Goal: Task Accomplishment & Management: Use online tool/utility

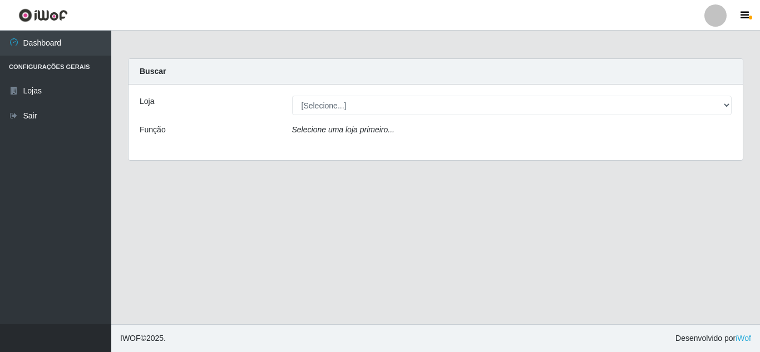
click at [432, 88] on div "Loja [Selecione...] Rede Compras Supermercados - LOJA 5 Função Selecione uma lo…" at bounding box center [435, 123] width 614 height 76
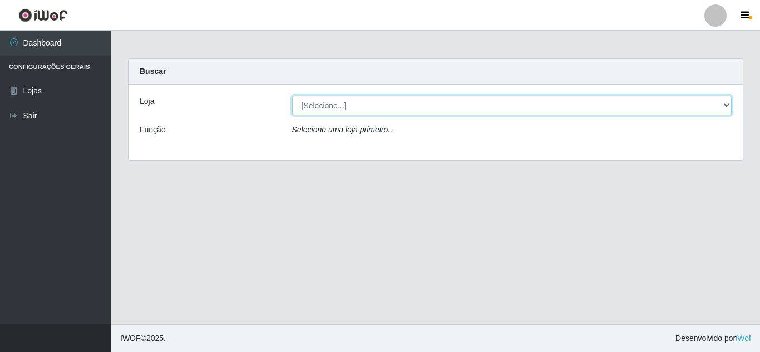
click at [421, 115] on select "[Selecione...] Rede Compras Supermercados - LOJA 5" at bounding box center [512, 105] width 440 height 19
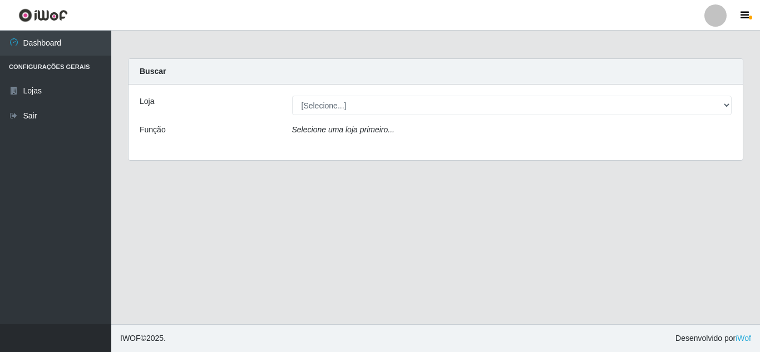
click at [393, 152] on div "Loja [Selecione...] Rede Compras Supermercados - LOJA 5 Função Selecione uma lo…" at bounding box center [435, 123] width 614 height 76
click at [378, 95] on div "Loja [Selecione...] Rede Compras Supermercados - LOJA 5 Função Selecione uma lo…" at bounding box center [435, 123] width 614 height 76
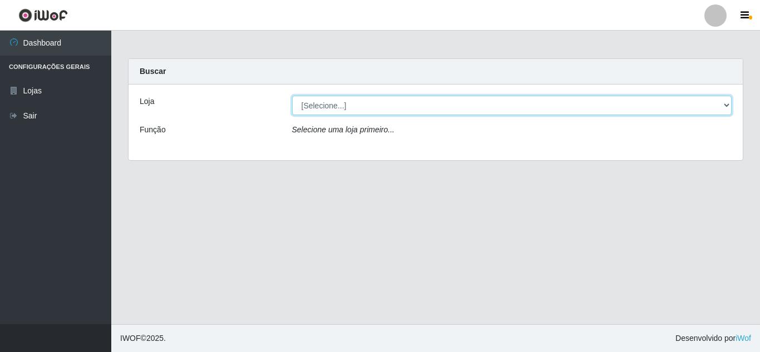
drag, startPoint x: 377, startPoint y: 101, endPoint x: 377, endPoint y: 115, distance: 13.4
click at [377, 102] on select "[Selecione...] Rede Compras Supermercados - LOJA 5" at bounding box center [512, 105] width 440 height 19
select select "397"
click at [292, 96] on select "[Selecione...] Rede Compras Supermercados - LOJA 5" at bounding box center [512, 105] width 440 height 19
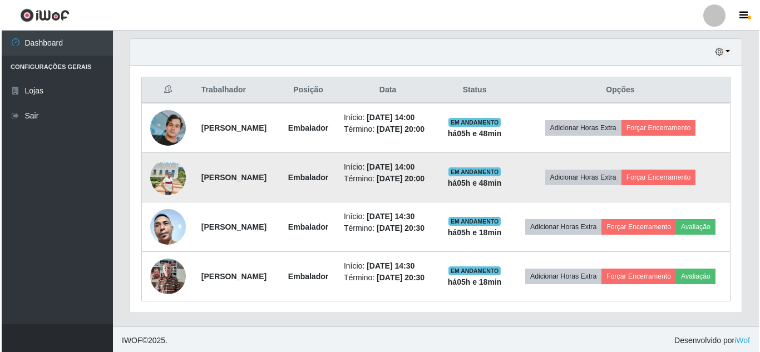
scroll to position [420, 0]
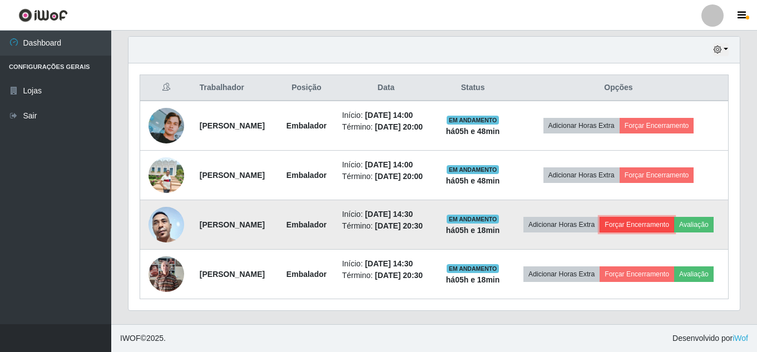
click at [674, 217] on button "Forçar Encerramento" at bounding box center [637, 225] width 75 height 16
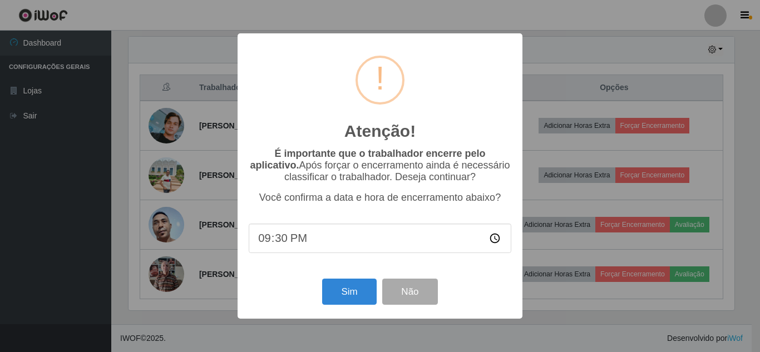
type input "21:00"
click at [421, 295] on button "Não" at bounding box center [409, 292] width 55 height 26
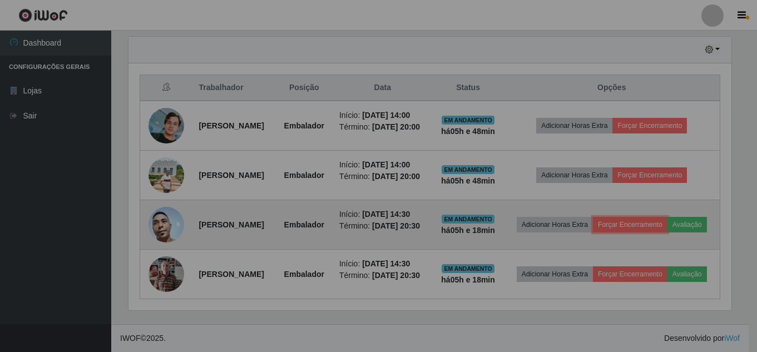
scroll to position [231, 611]
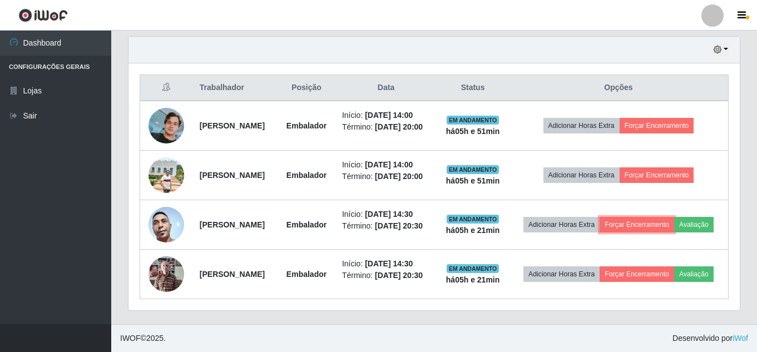
click at [600, 217] on button "Forçar Encerramento" at bounding box center [637, 225] width 75 height 16
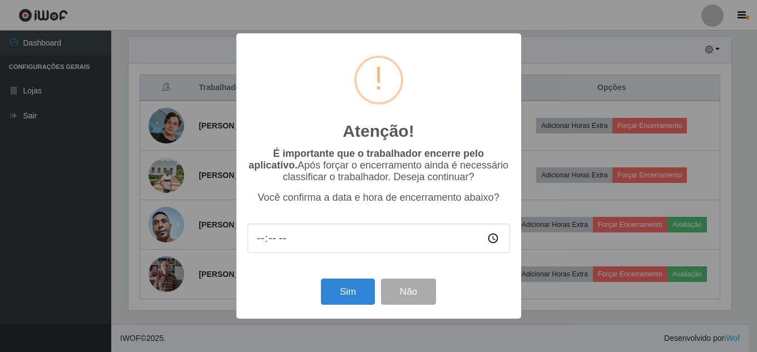
scroll to position [231, 606]
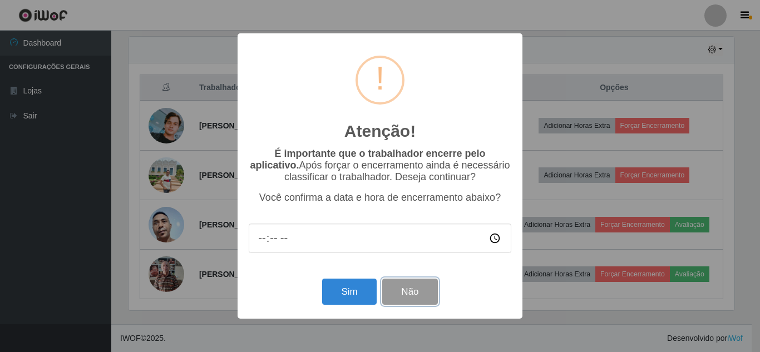
click at [411, 298] on button "Não" at bounding box center [409, 292] width 55 height 26
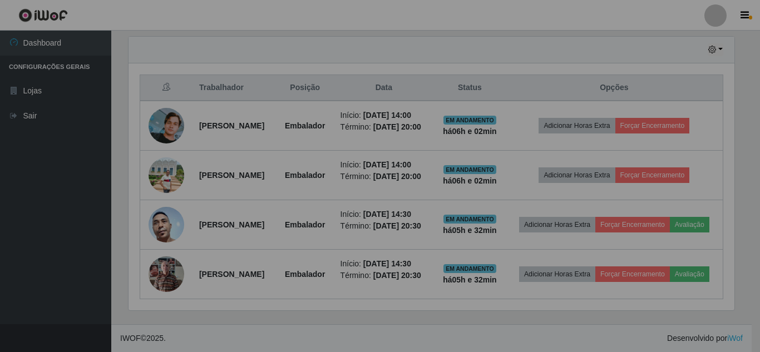
scroll to position [231, 611]
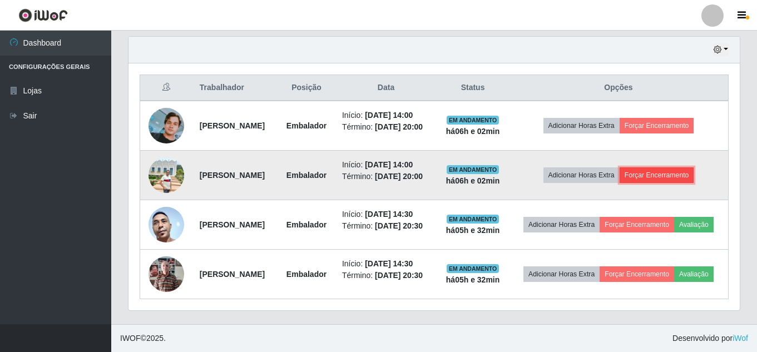
click at [657, 167] on button "Forçar Encerramento" at bounding box center [657, 175] width 75 height 16
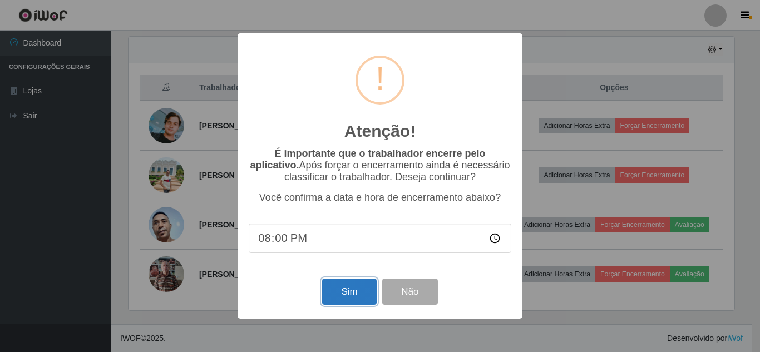
click at [366, 298] on button "Sim" at bounding box center [349, 292] width 54 height 26
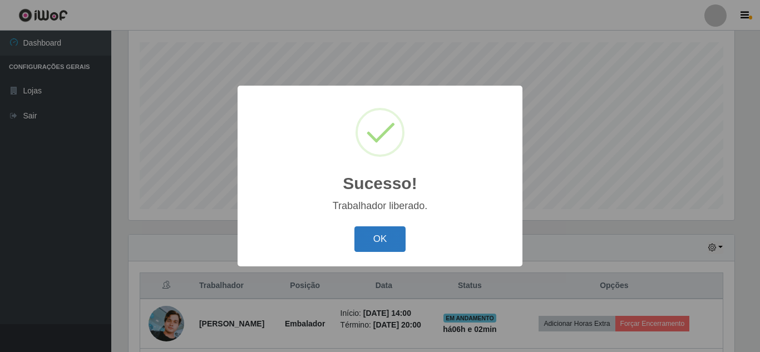
click at [368, 238] on button "OK" at bounding box center [380, 239] width 52 height 26
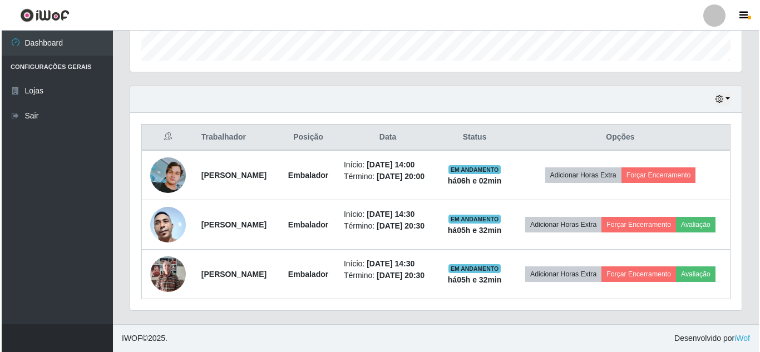
scroll to position [362, 0]
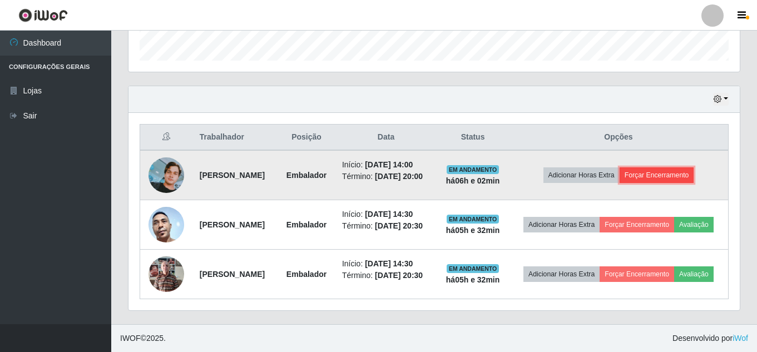
click at [666, 167] on button "Forçar Encerramento" at bounding box center [657, 175] width 75 height 16
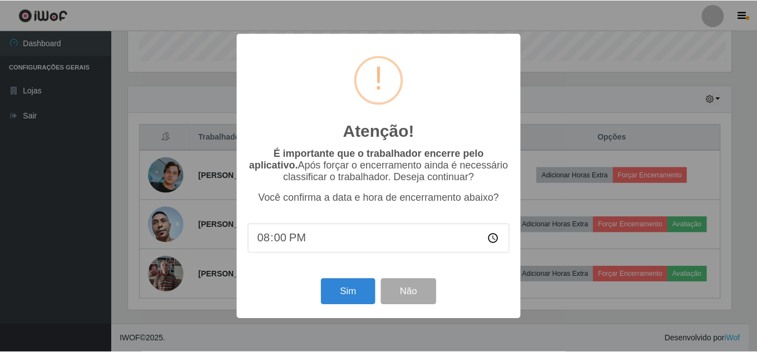
scroll to position [231, 606]
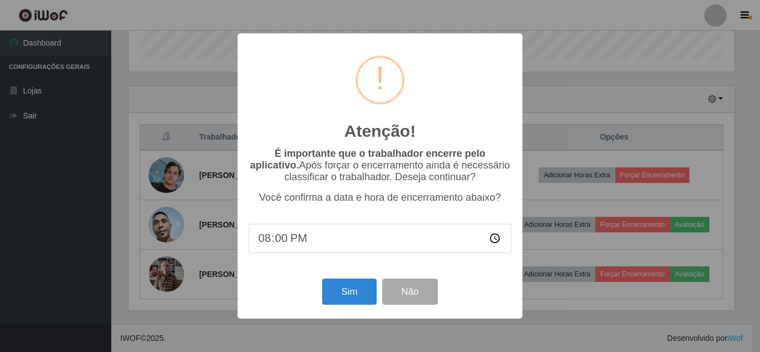
click at [583, 107] on div "Atenção! × É importante que o trabalhador encerre pelo aplicativo. Após forçar …" at bounding box center [380, 176] width 760 height 352
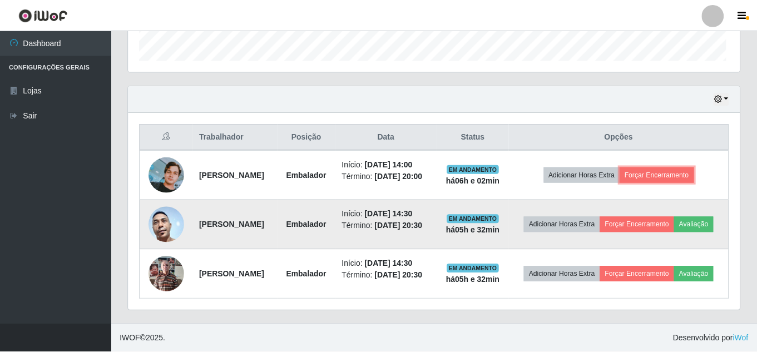
scroll to position [231, 611]
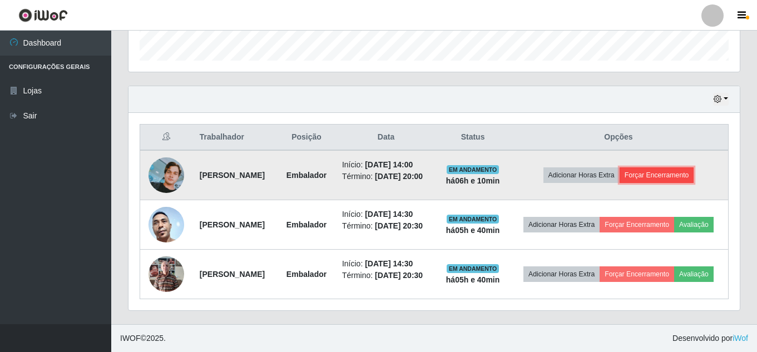
click at [679, 167] on button "Forçar Encerramento" at bounding box center [657, 175] width 75 height 16
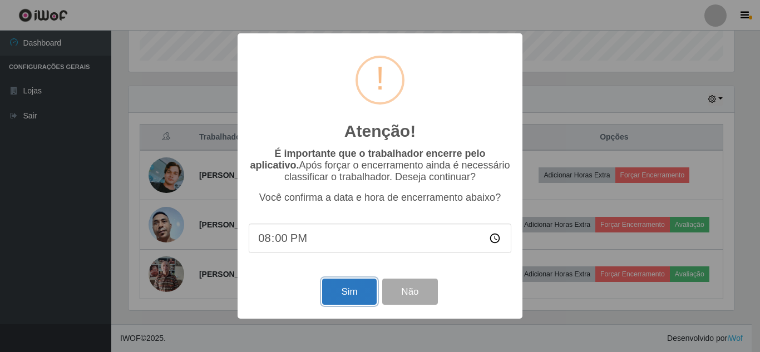
click at [360, 295] on button "Sim" at bounding box center [349, 292] width 54 height 26
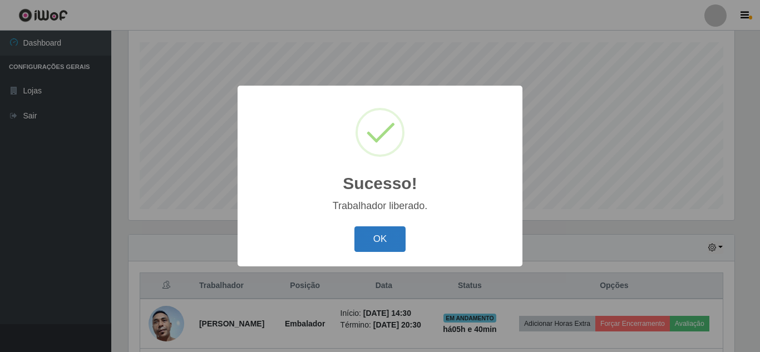
click at [395, 240] on button "OK" at bounding box center [380, 239] width 52 height 26
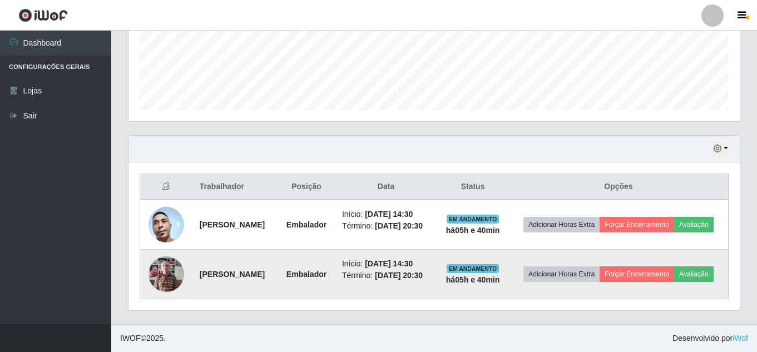
scroll to position [304, 0]
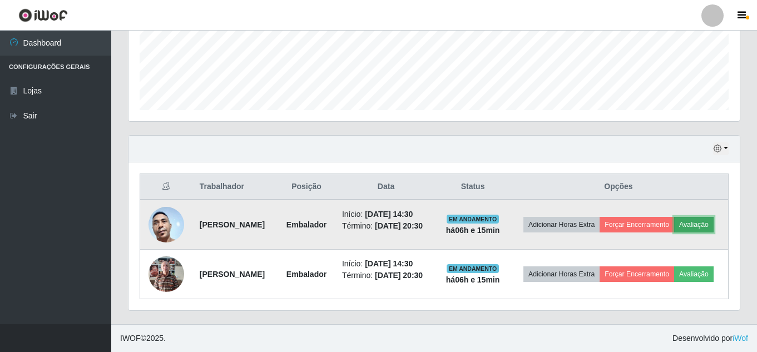
click at [674, 219] on button "Avaliação" at bounding box center [693, 225] width 39 height 16
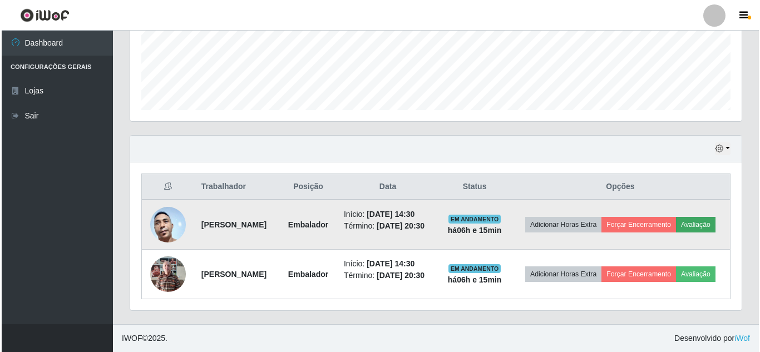
scroll to position [231, 606]
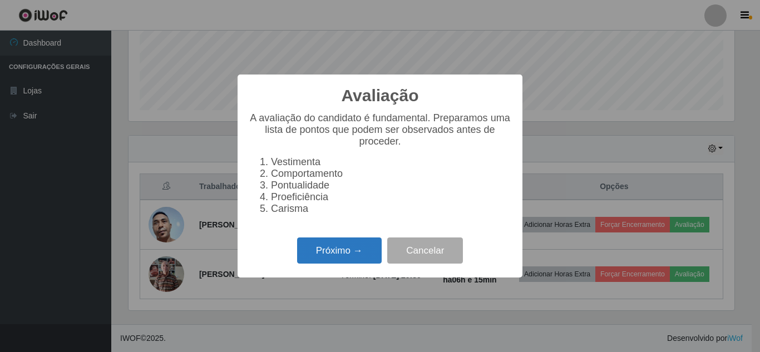
click at [338, 264] on button "Próximo →" at bounding box center [339, 251] width 85 height 26
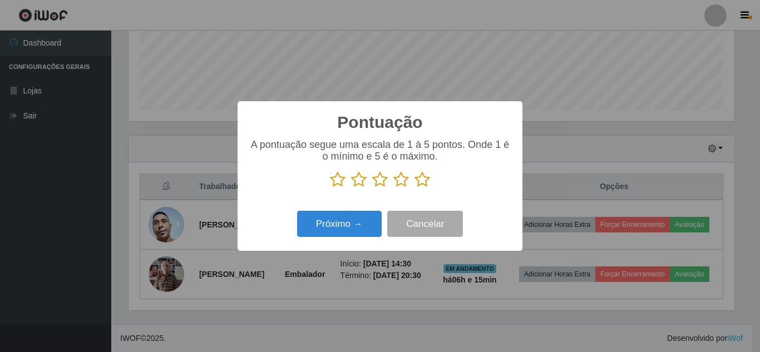
scroll to position [556023, 555648]
click at [422, 179] on icon at bounding box center [422, 179] width 16 height 17
click at [414, 188] on input "radio" at bounding box center [414, 188] width 0 height 0
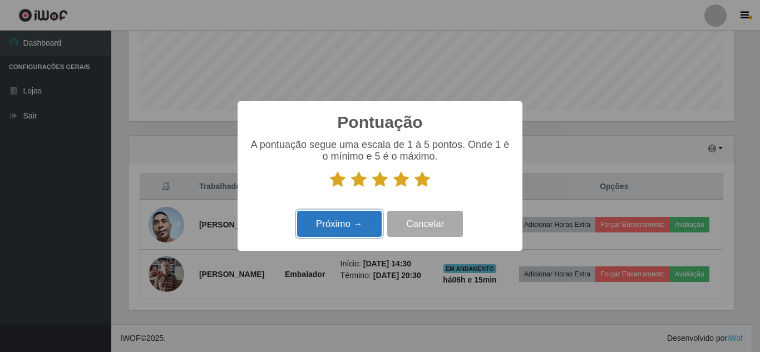
click at [363, 221] on button "Próximo →" at bounding box center [339, 224] width 85 height 26
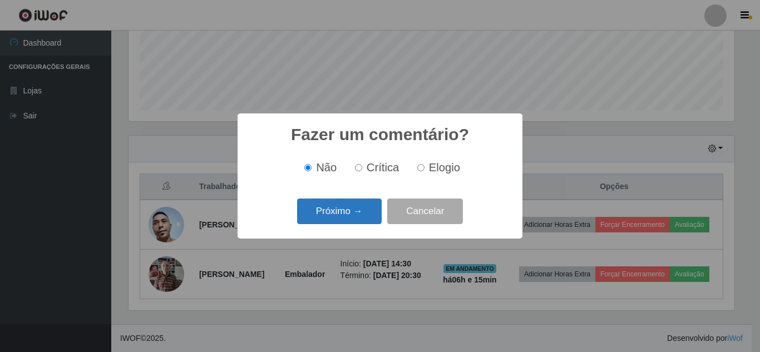
click at [357, 217] on button "Próximo →" at bounding box center [339, 212] width 85 height 26
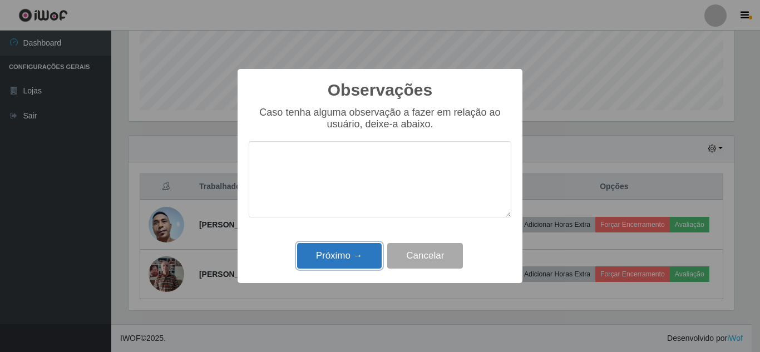
click at [354, 253] on button "Próximo →" at bounding box center [339, 256] width 85 height 26
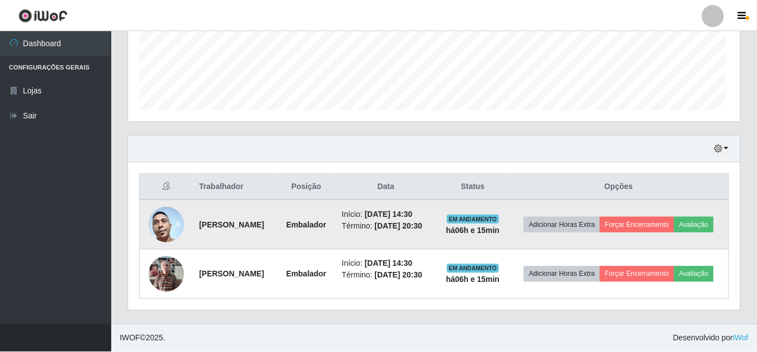
scroll to position [231, 611]
click at [674, 225] on button "Avaliação" at bounding box center [693, 225] width 39 height 16
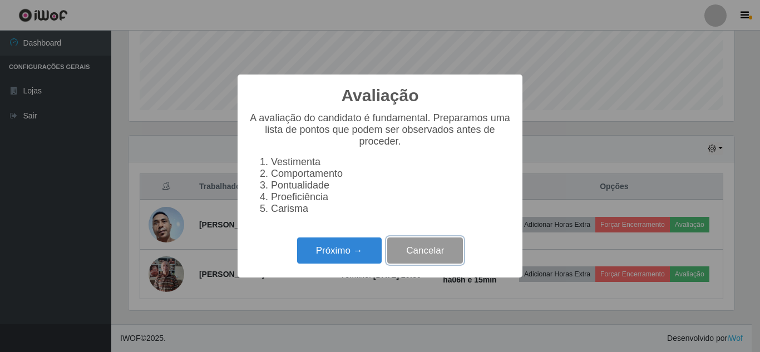
click at [403, 264] on button "Cancelar" at bounding box center [425, 251] width 76 height 26
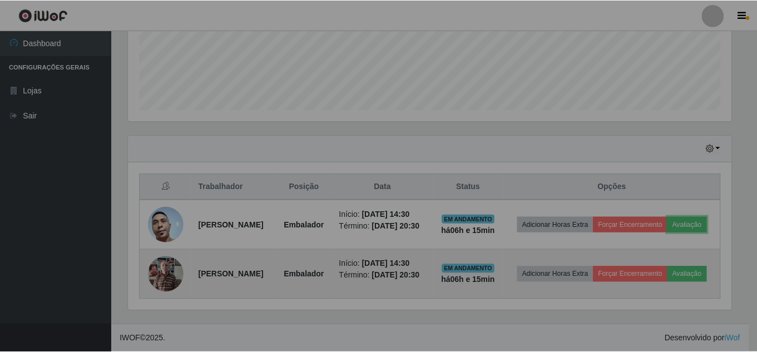
scroll to position [231, 611]
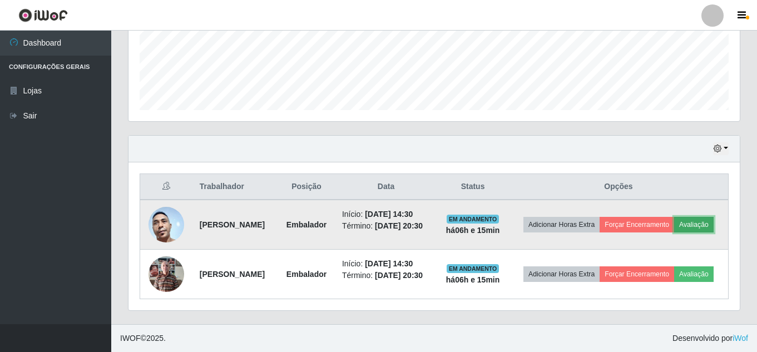
click at [674, 224] on button "Avaliação" at bounding box center [693, 225] width 39 height 16
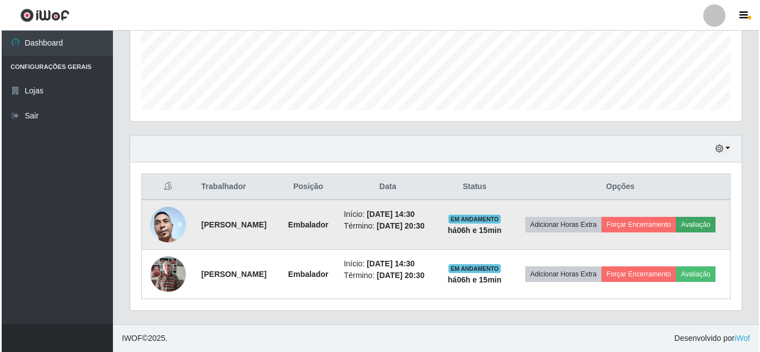
scroll to position [231, 606]
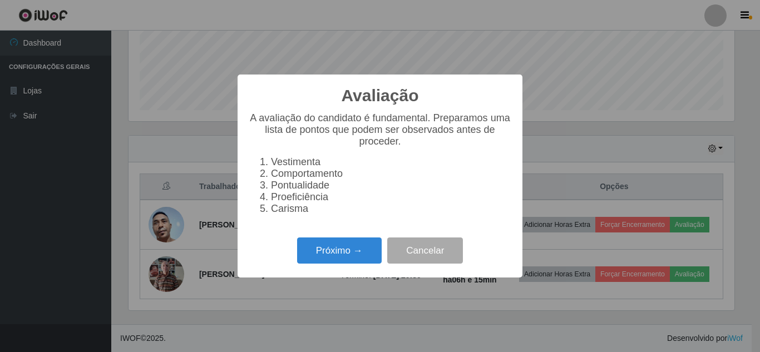
click at [386, 249] on div "Próximo → Cancelar" at bounding box center [380, 251] width 263 height 32
click at [368, 251] on button "Próximo →" at bounding box center [339, 251] width 85 height 26
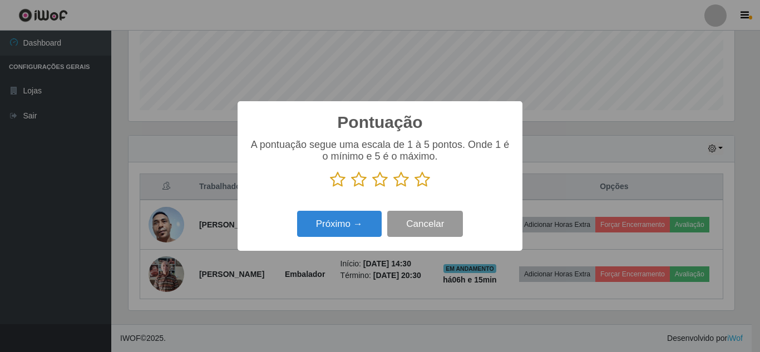
scroll to position [556023, 555648]
click at [422, 183] on icon at bounding box center [422, 179] width 16 height 17
click at [414, 188] on input "radio" at bounding box center [414, 188] width 0 height 0
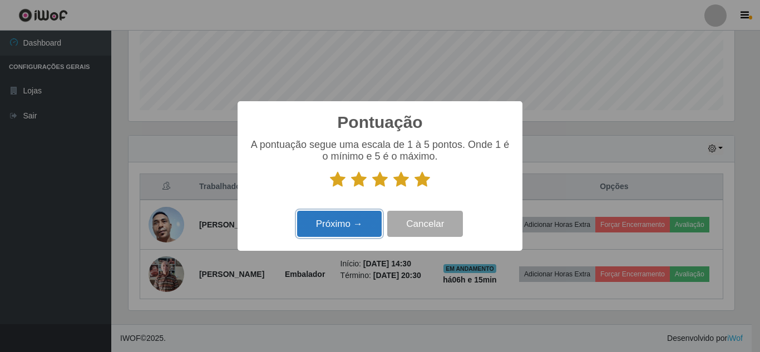
click at [370, 223] on button "Próximo →" at bounding box center [339, 224] width 85 height 26
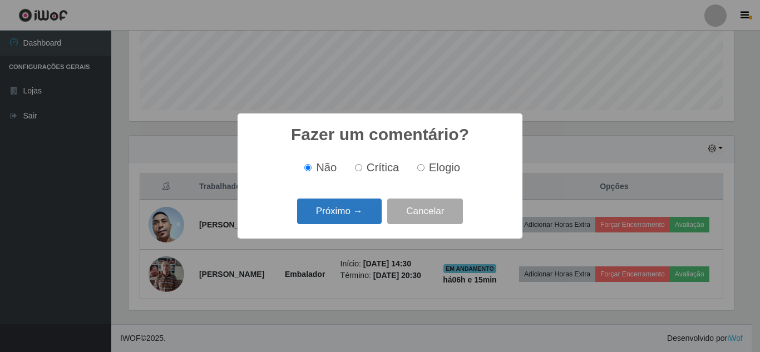
click at [378, 217] on button "Próximo →" at bounding box center [339, 212] width 85 height 26
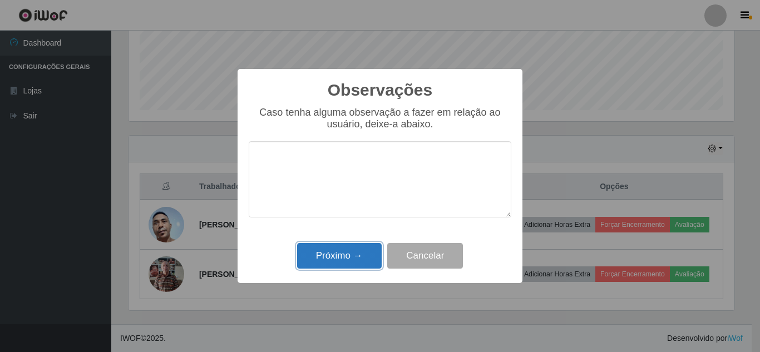
click at [350, 258] on button "Próximo →" at bounding box center [339, 256] width 85 height 26
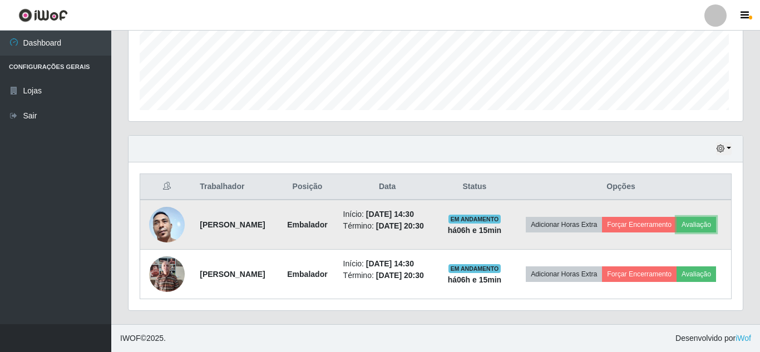
scroll to position [231, 611]
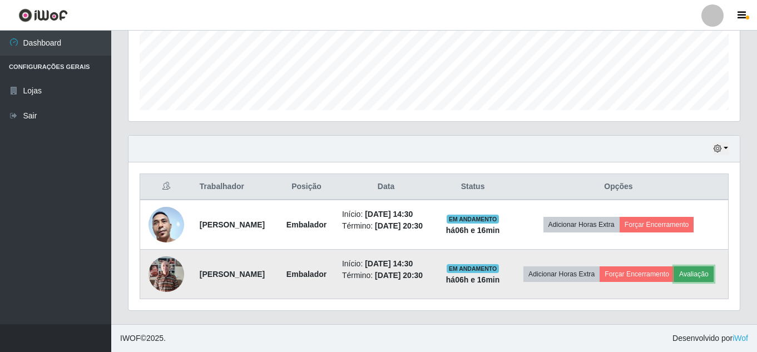
click at [674, 280] on button "Avaliação" at bounding box center [693, 274] width 39 height 16
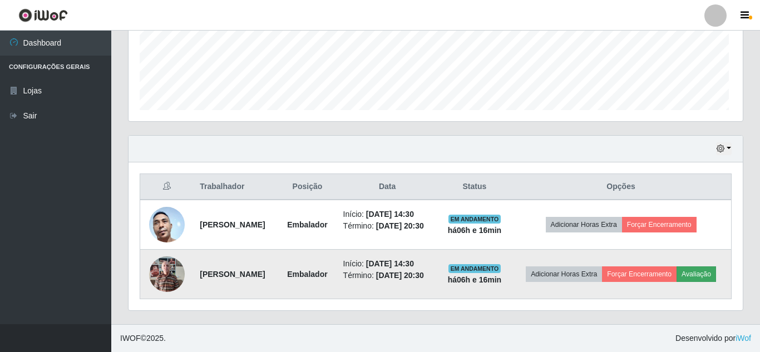
scroll to position [231, 606]
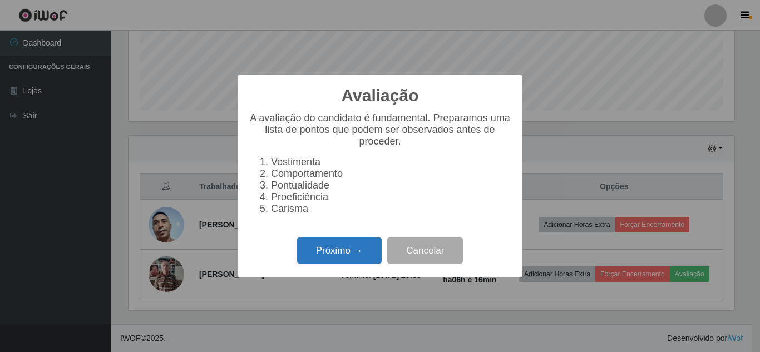
click at [328, 264] on button "Próximo →" at bounding box center [339, 251] width 85 height 26
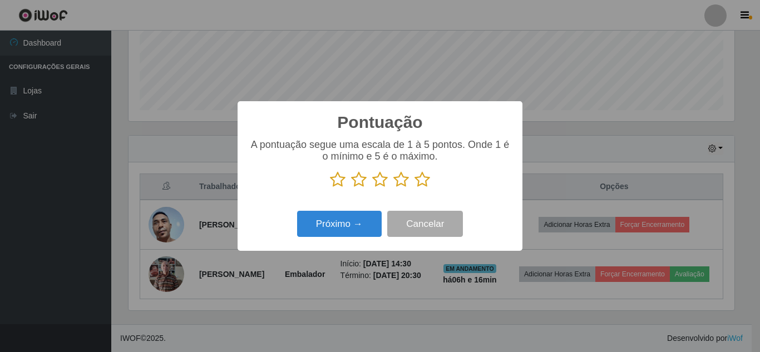
click at [432, 188] on p at bounding box center [380, 179] width 263 height 17
click at [427, 186] on icon at bounding box center [422, 179] width 16 height 17
click at [414, 188] on input "radio" at bounding box center [414, 188] width 0 height 0
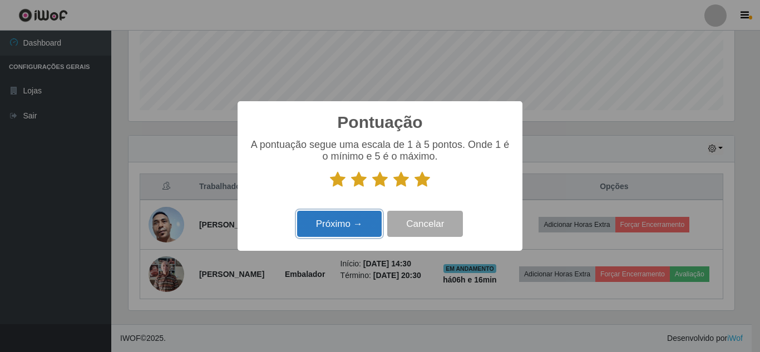
click at [364, 225] on button "Próximo →" at bounding box center [339, 224] width 85 height 26
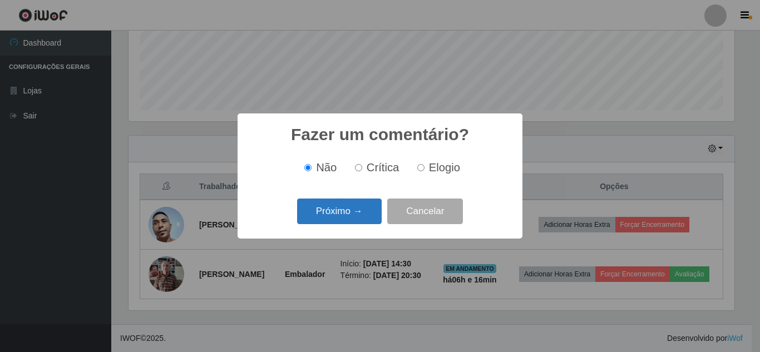
click at [353, 221] on button "Próximo →" at bounding box center [339, 212] width 85 height 26
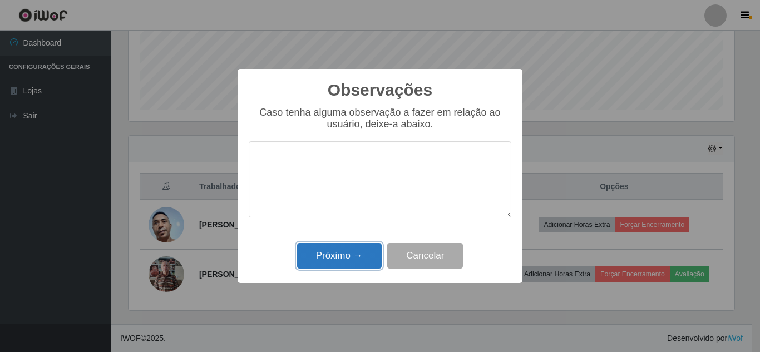
click at [350, 249] on button "Próximo →" at bounding box center [339, 256] width 85 height 26
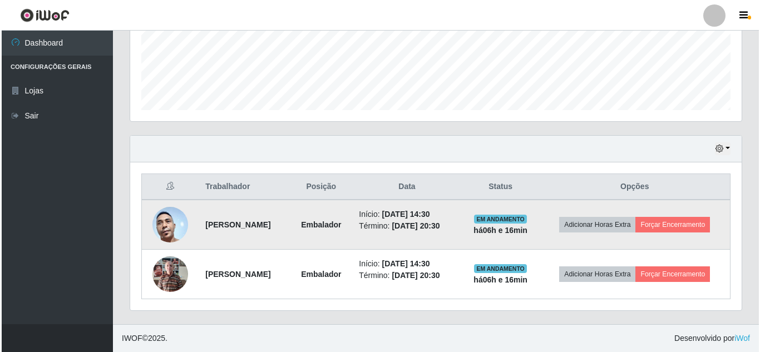
scroll to position [288, 0]
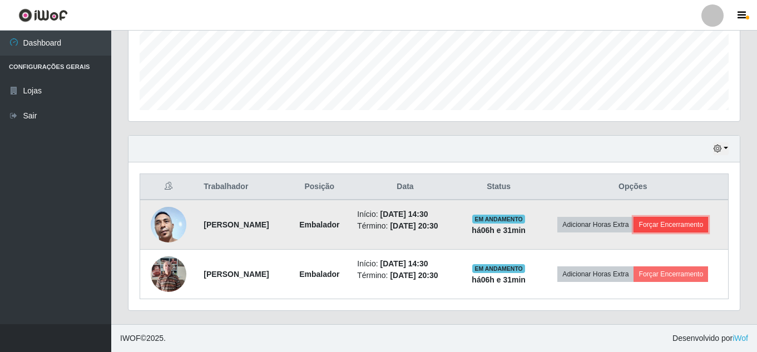
click at [675, 226] on button "Forçar Encerramento" at bounding box center [671, 225] width 75 height 16
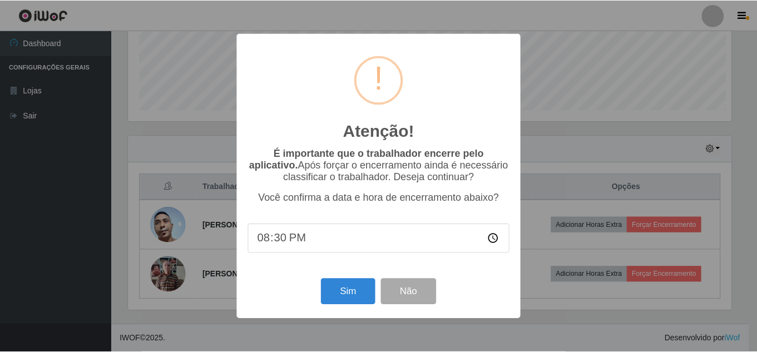
scroll to position [231, 606]
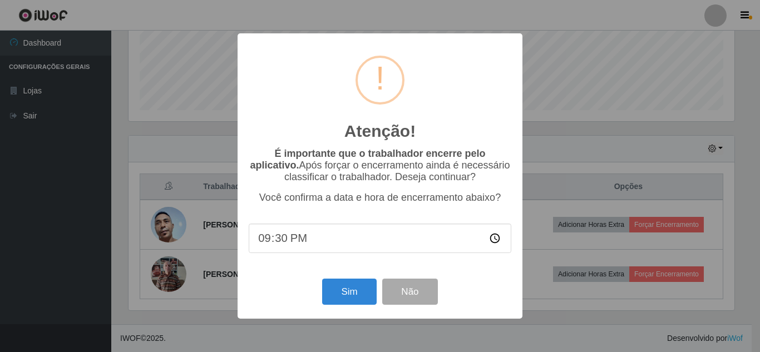
type input "21:00"
click at [355, 299] on button "Sim" at bounding box center [349, 292] width 54 height 26
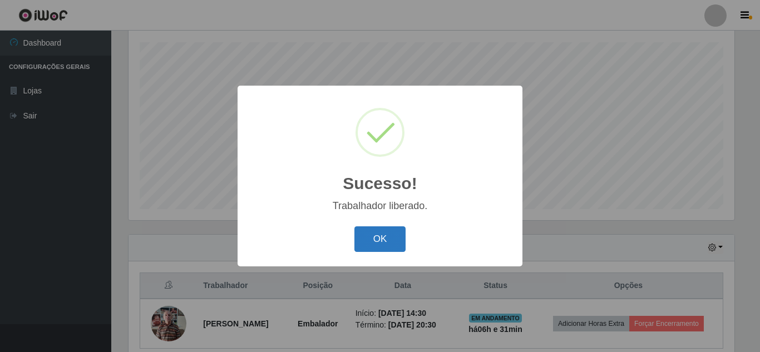
click at [399, 239] on button "OK" at bounding box center [380, 239] width 52 height 26
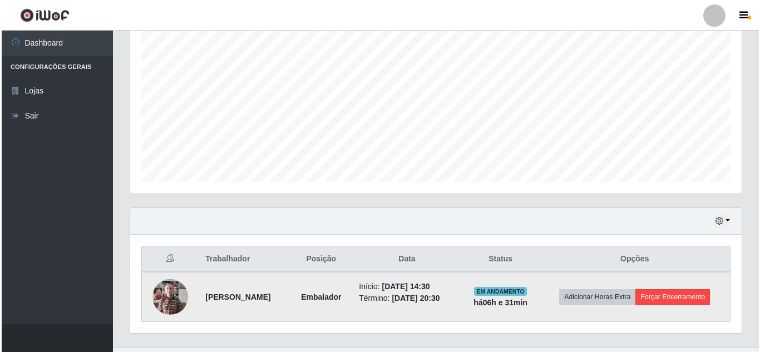
scroll to position [238, 0]
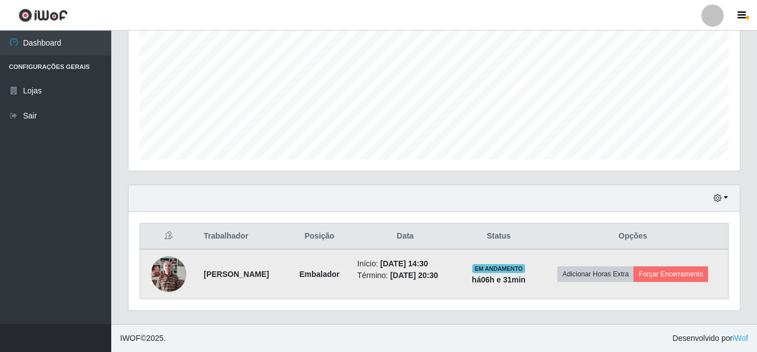
click at [679, 265] on td "Adicionar Horas Extra Forçar Encerramento" at bounding box center [633, 274] width 191 height 50
click at [679, 275] on button "Forçar Encerramento" at bounding box center [671, 274] width 75 height 16
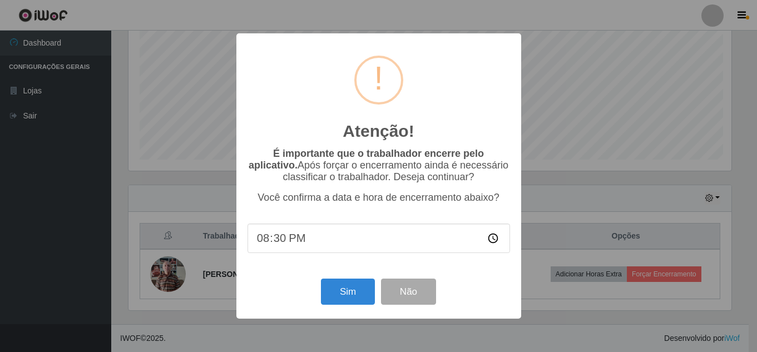
scroll to position [231, 606]
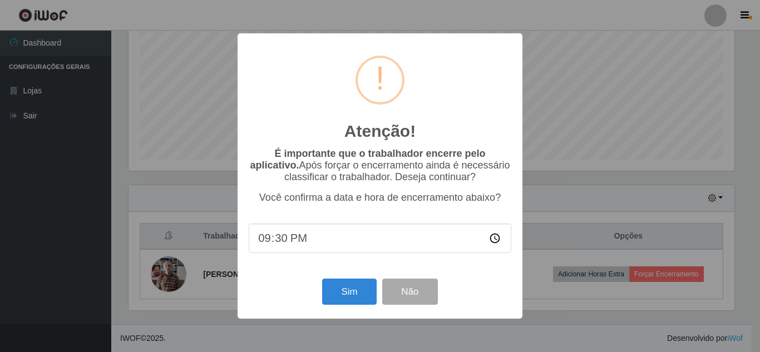
type input "21:00"
click at [367, 294] on button "Sim" at bounding box center [349, 292] width 54 height 26
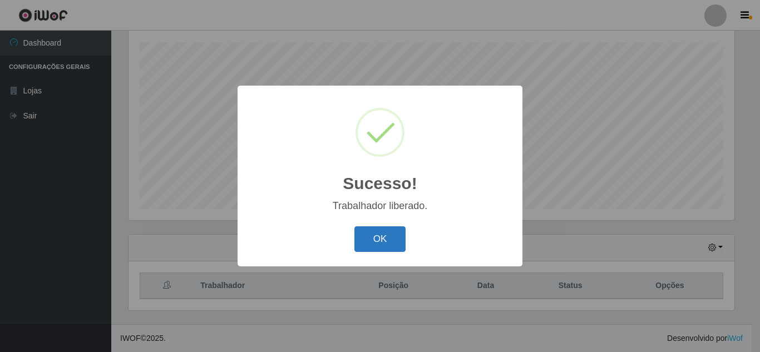
drag, startPoint x: 390, startPoint y: 225, endPoint x: 390, endPoint y: 251, distance: 26.1
click at [391, 250] on div "OK Cancel" at bounding box center [380, 239] width 263 height 32
click at [390, 251] on button "OK" at bounding box center [380, 239] width 52 height 26
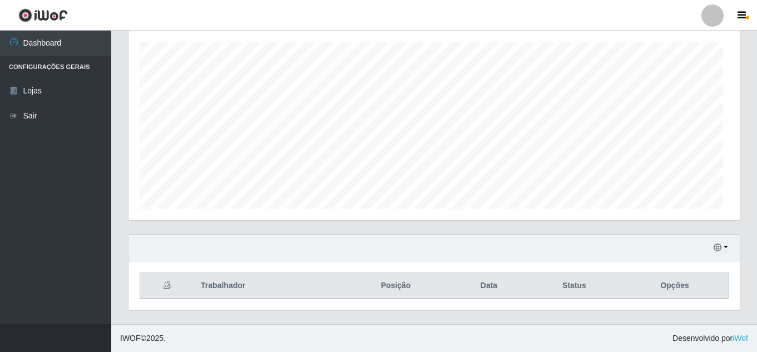
scroll to position [231, 611]
